Goal: Obtain resource: Download file/media

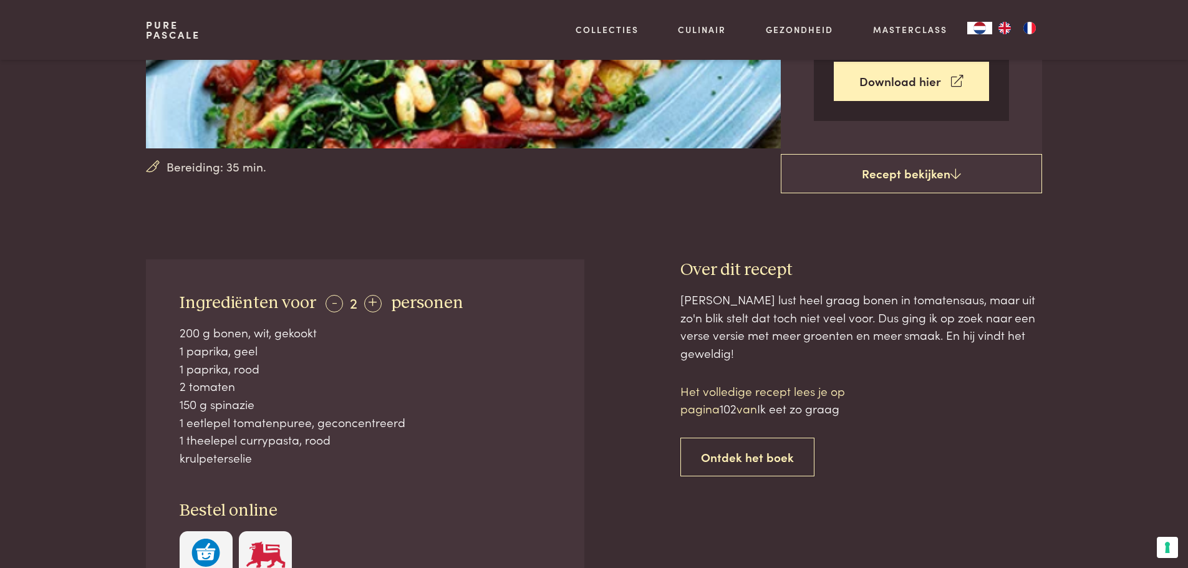
scroll to position [187, 0]
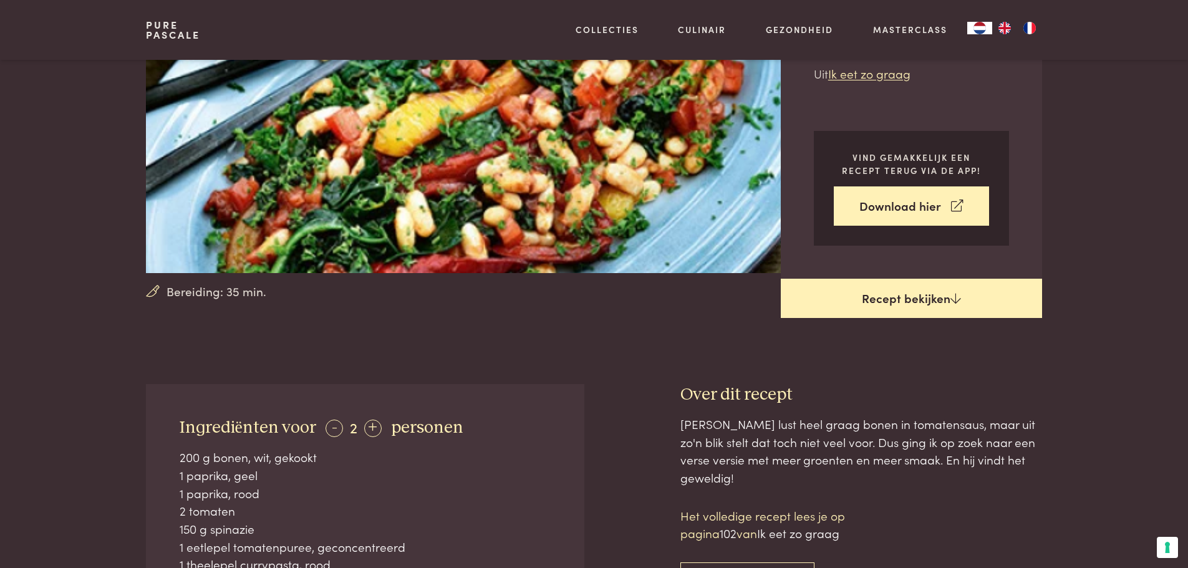
click at [902, 303] on link "Recept bekijken" at bounding box center [911, 299] width 261 height 40
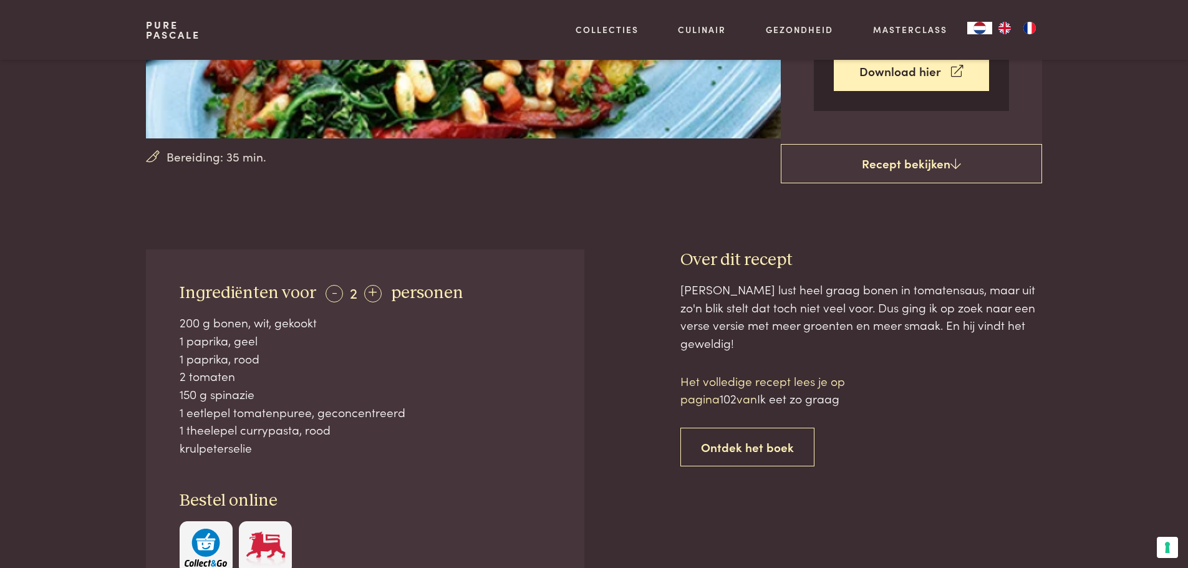
scroll to position [197, 0]
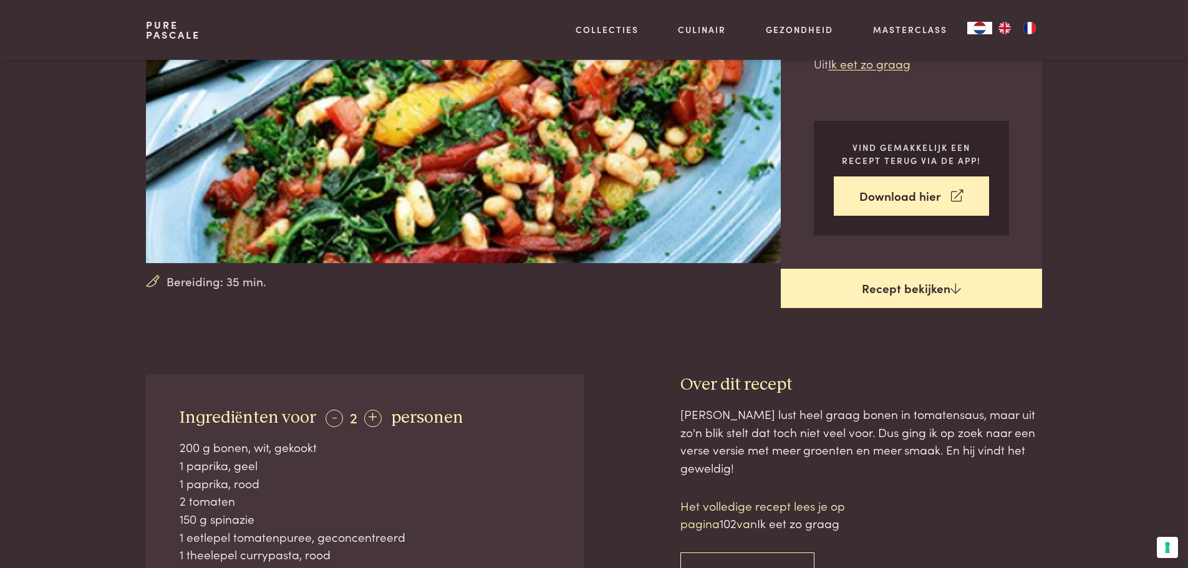
click at [903, 286] on link "Recept bekijken" at bounding box center [911, 289] width 261 height 40
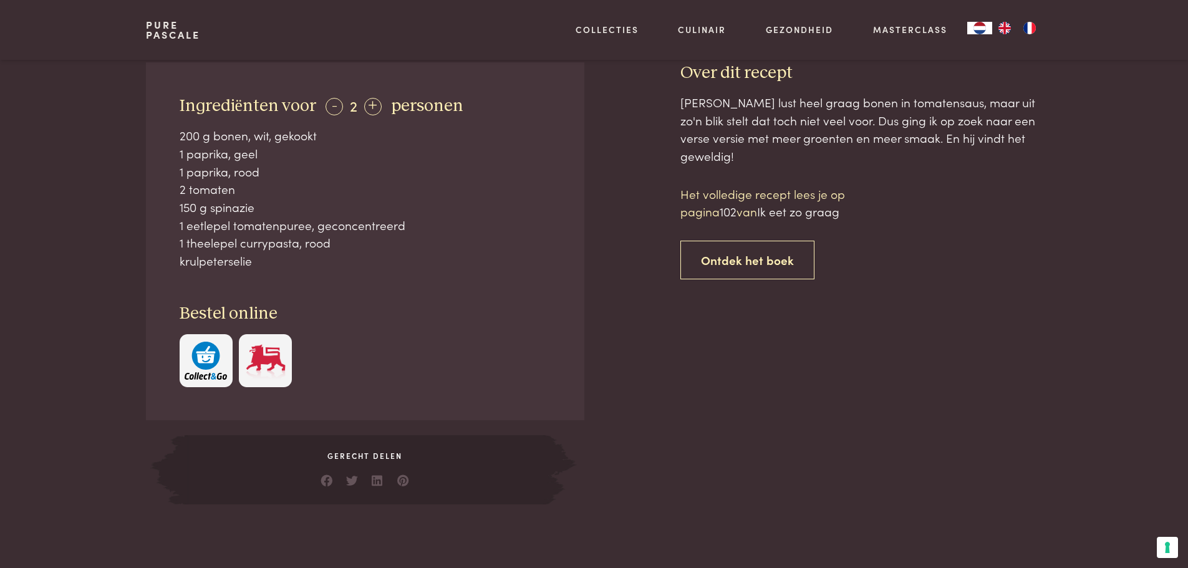
scroll to position [446, 0]
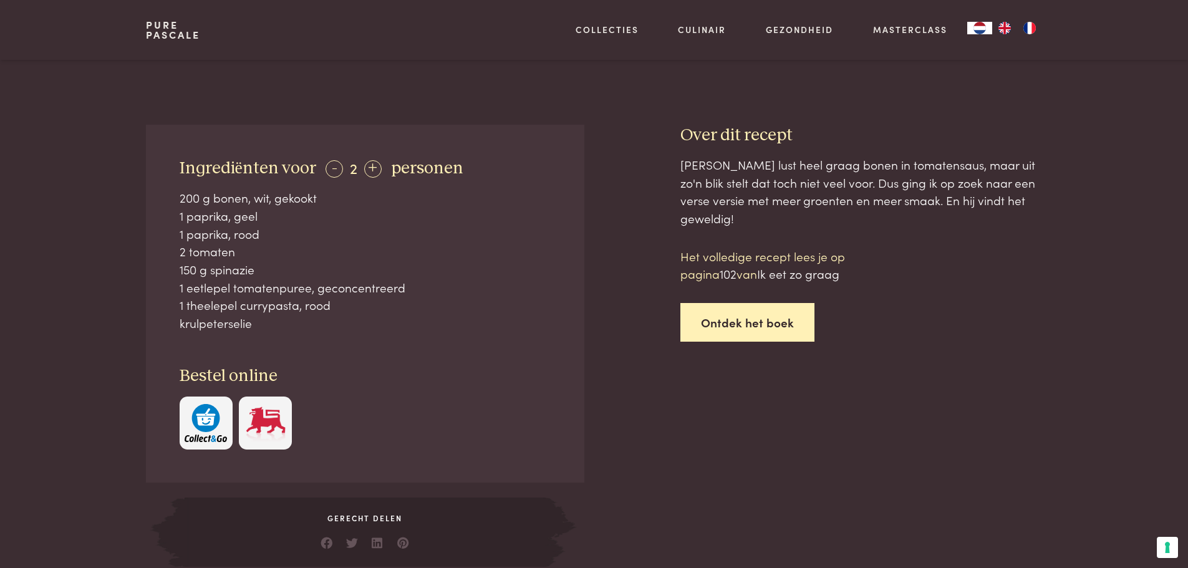
click at [744, 303] on link "Ontdek het boek" at bounding box center [747, 322] width 134 height 39
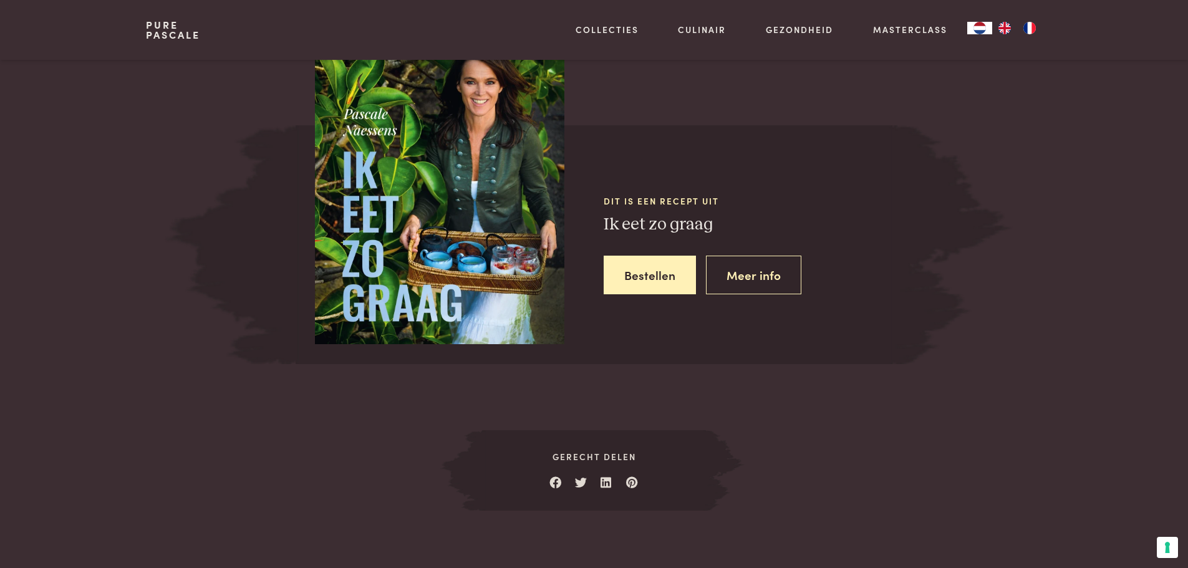
scroll to position [1146, 0]
click at [763, 279] on link "Meer info" at bounding box center [753, 274] width 95 height 39
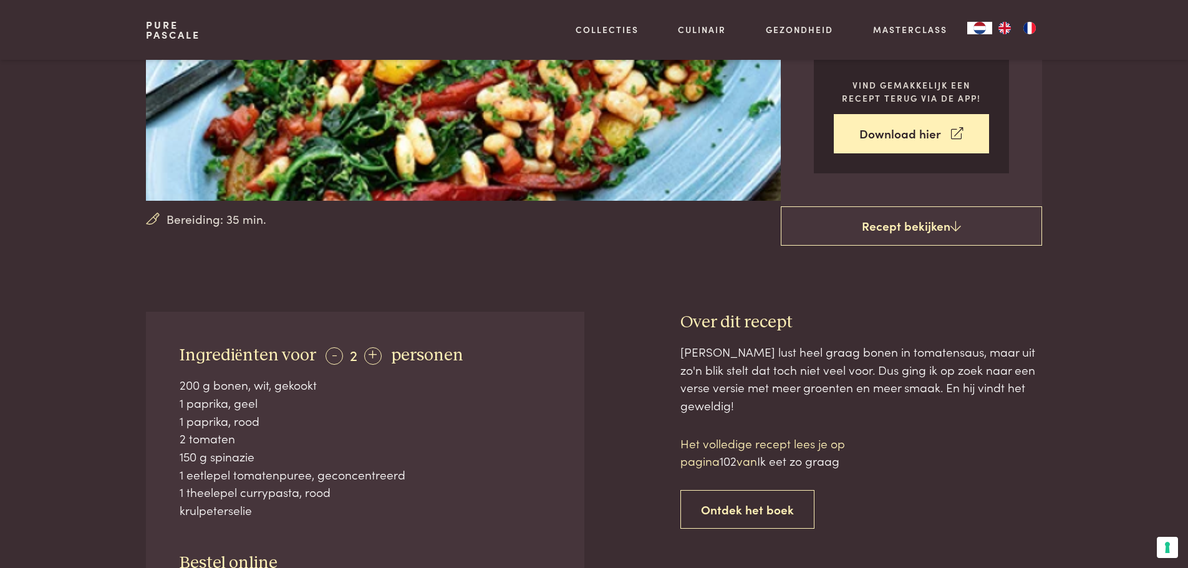
scroll to position [135, 0]
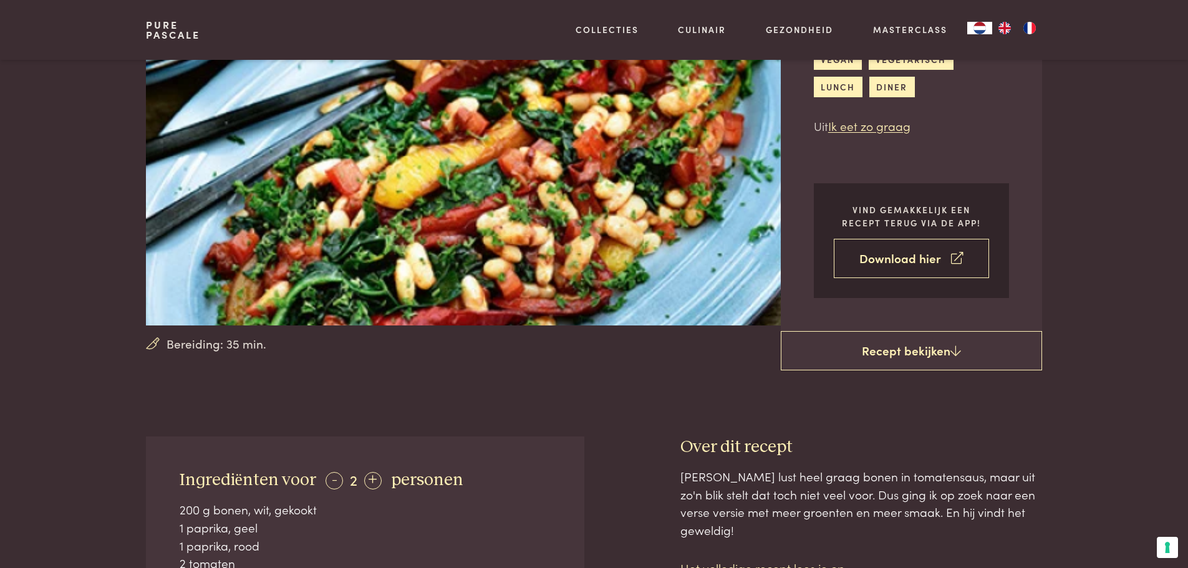
click at [898, 261] on link "Download hier" at bounding box center [911, 258] width 155 height 39
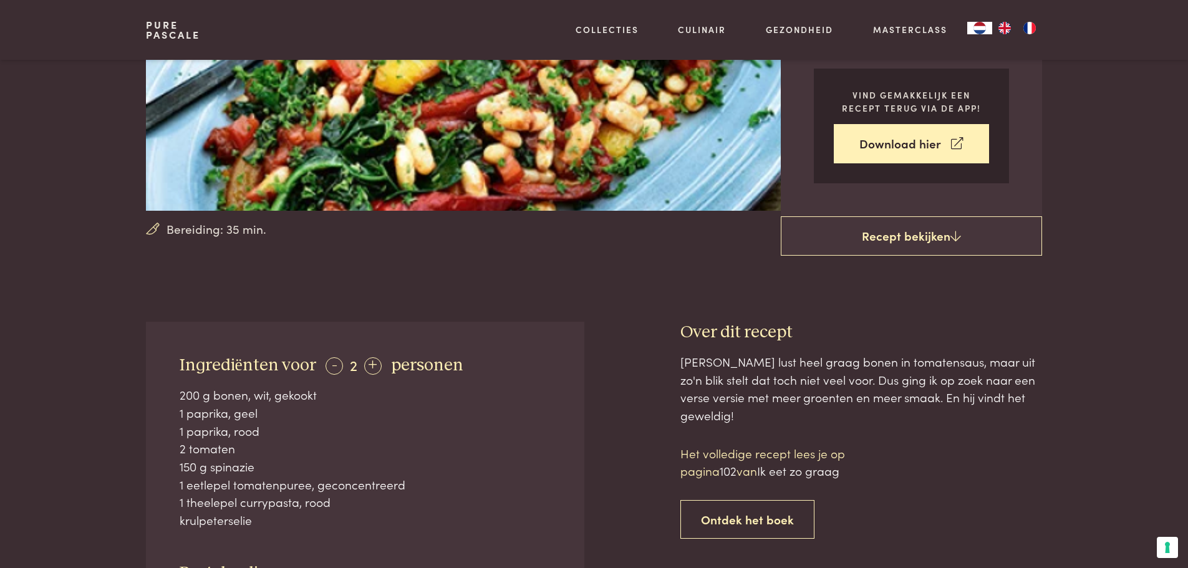
scroll to position [312, 0]
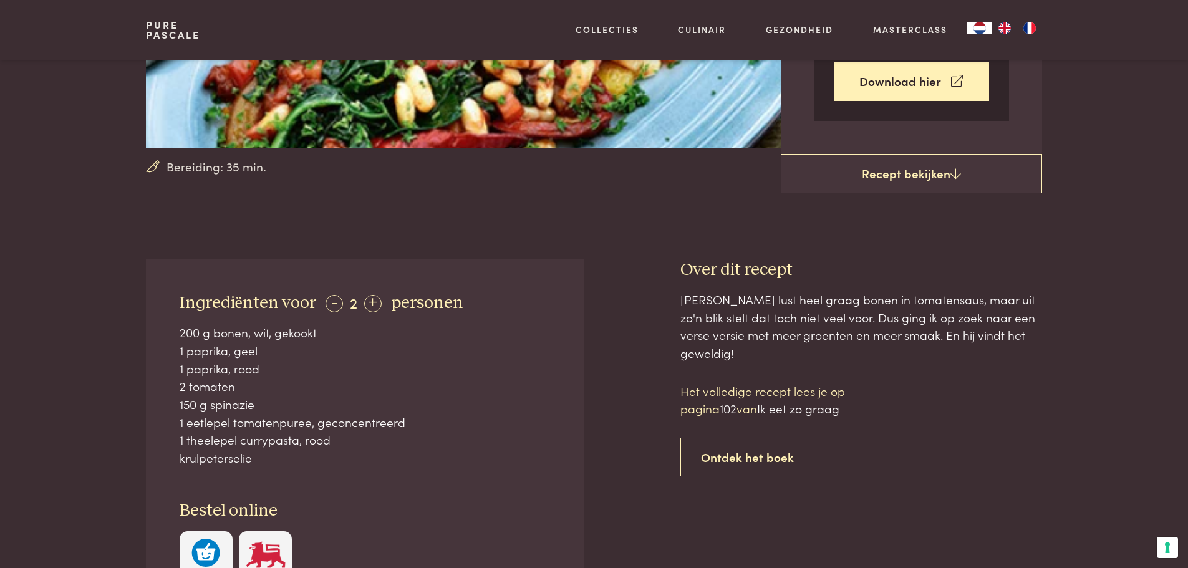
scroll to position [571, 0]
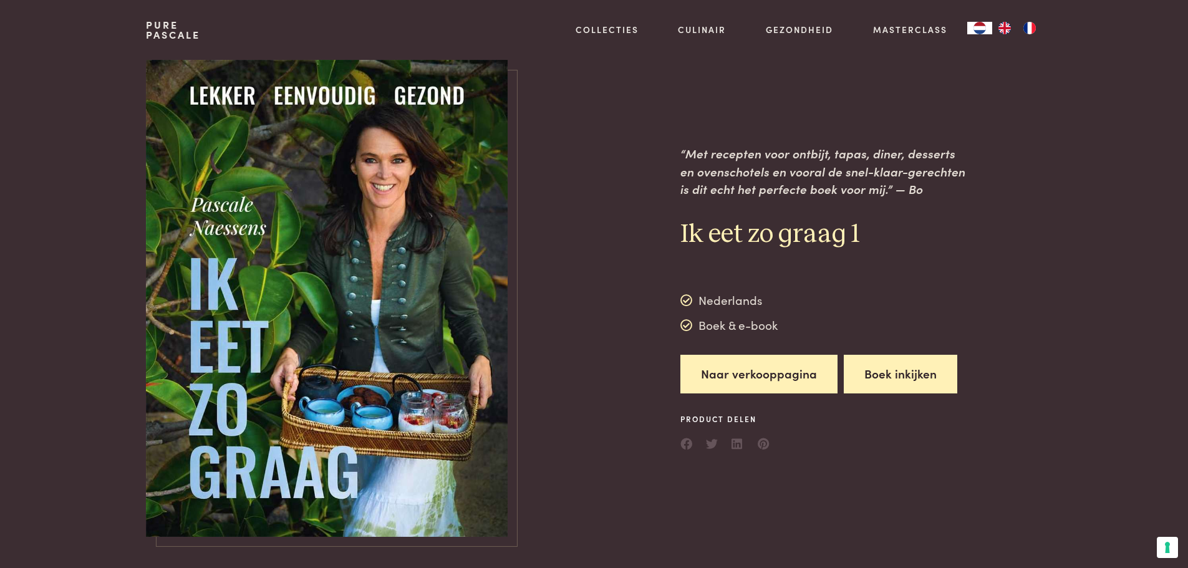
click at [892, 372] on button "Boek inkijken" at bounding box center [900, 374] width 113 height 39
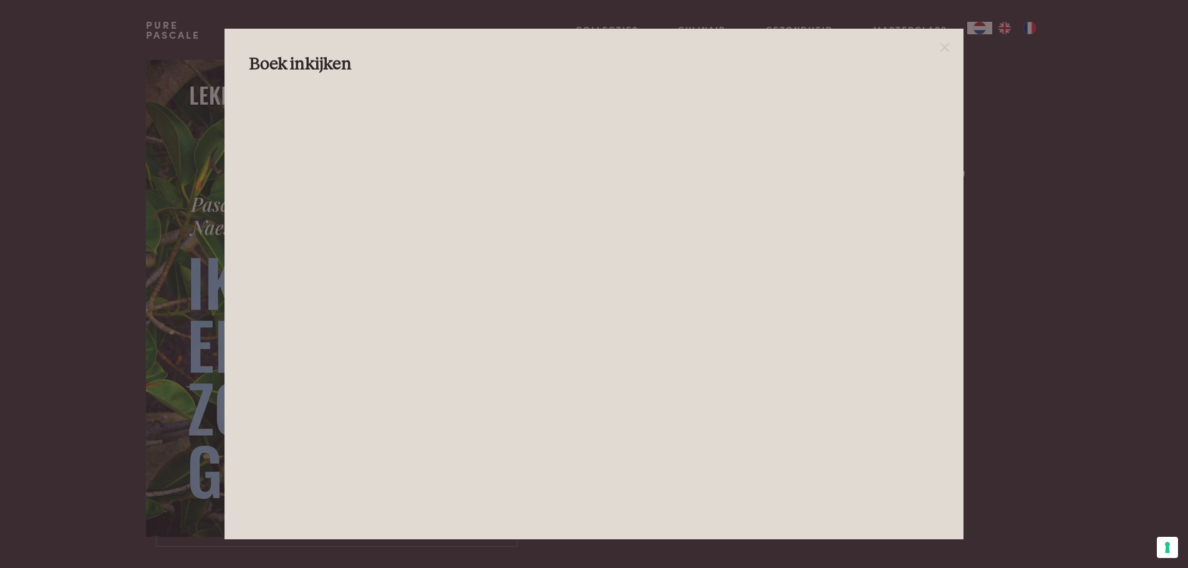
drag, startPoint x: 1016, startPoint y: 313, endPoint x: 982, endPoint y: 299, distance: 37.2
click at [1017, 312] on div at bounding box center [594, 284] width 1188 height 568
